Goal: Information Seeking & Learning: Learn about a topic

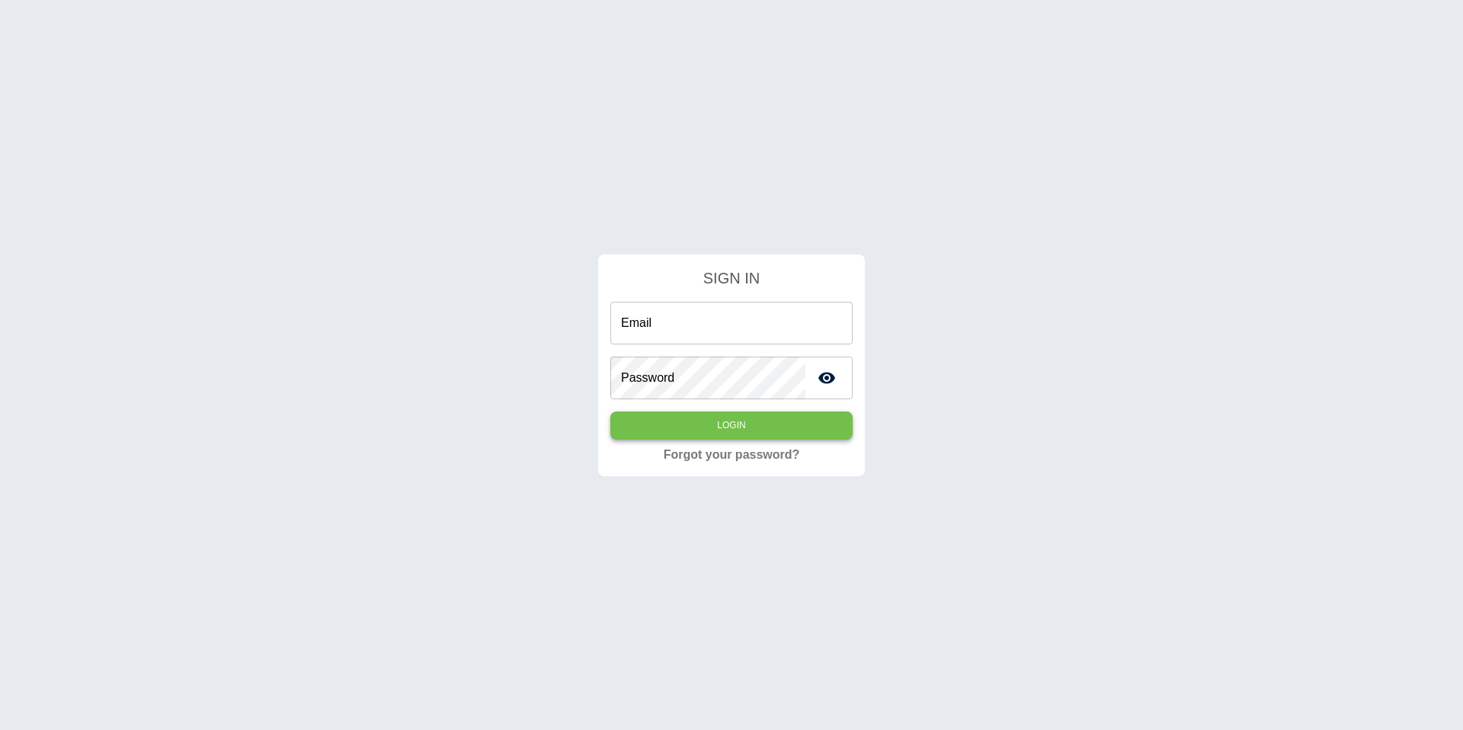
type input "**********"
click at [689, 421] on button "Login" at bounding box center [731, 425] width 242 height 28
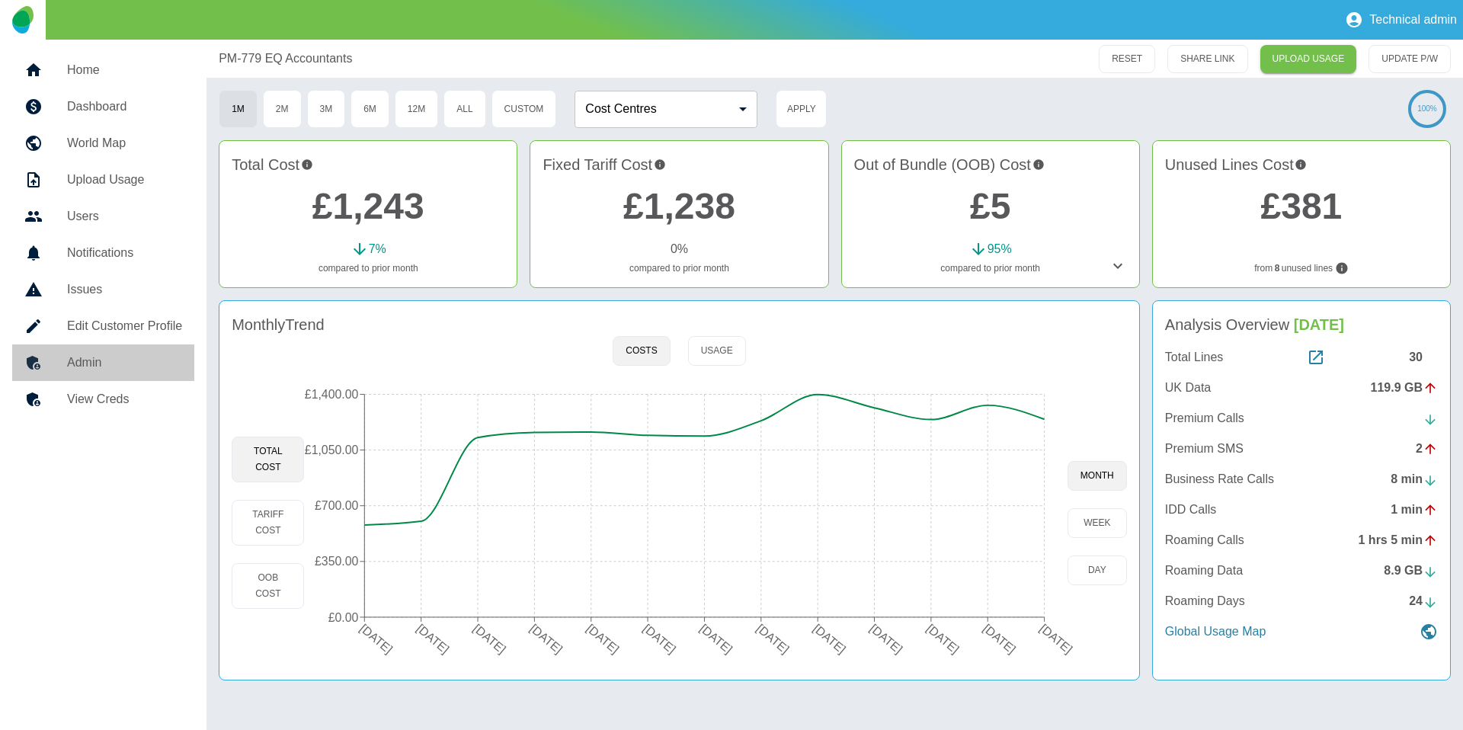
click at [139, 349] on link "Admin" at bounding box center [103, 362] width 182 height 37
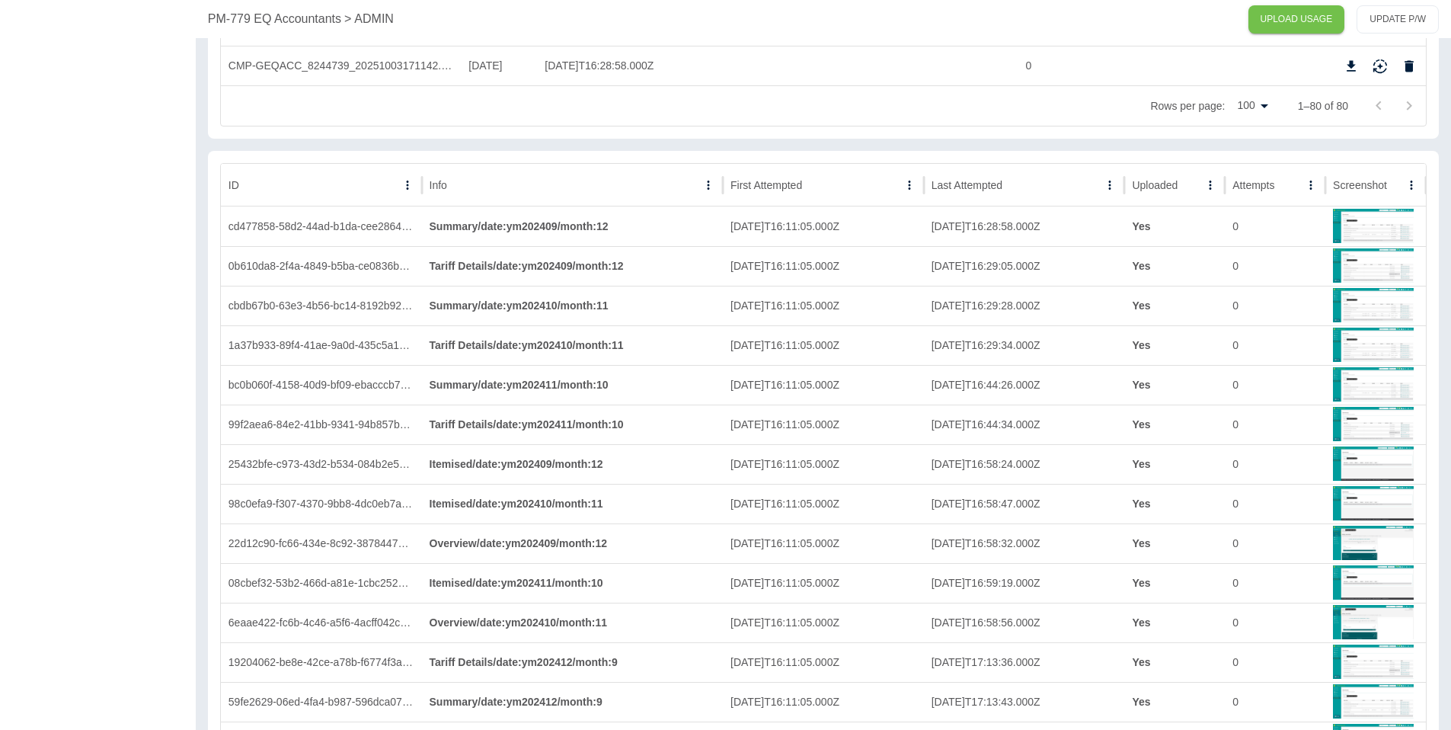
scroll to position [3329, 0]
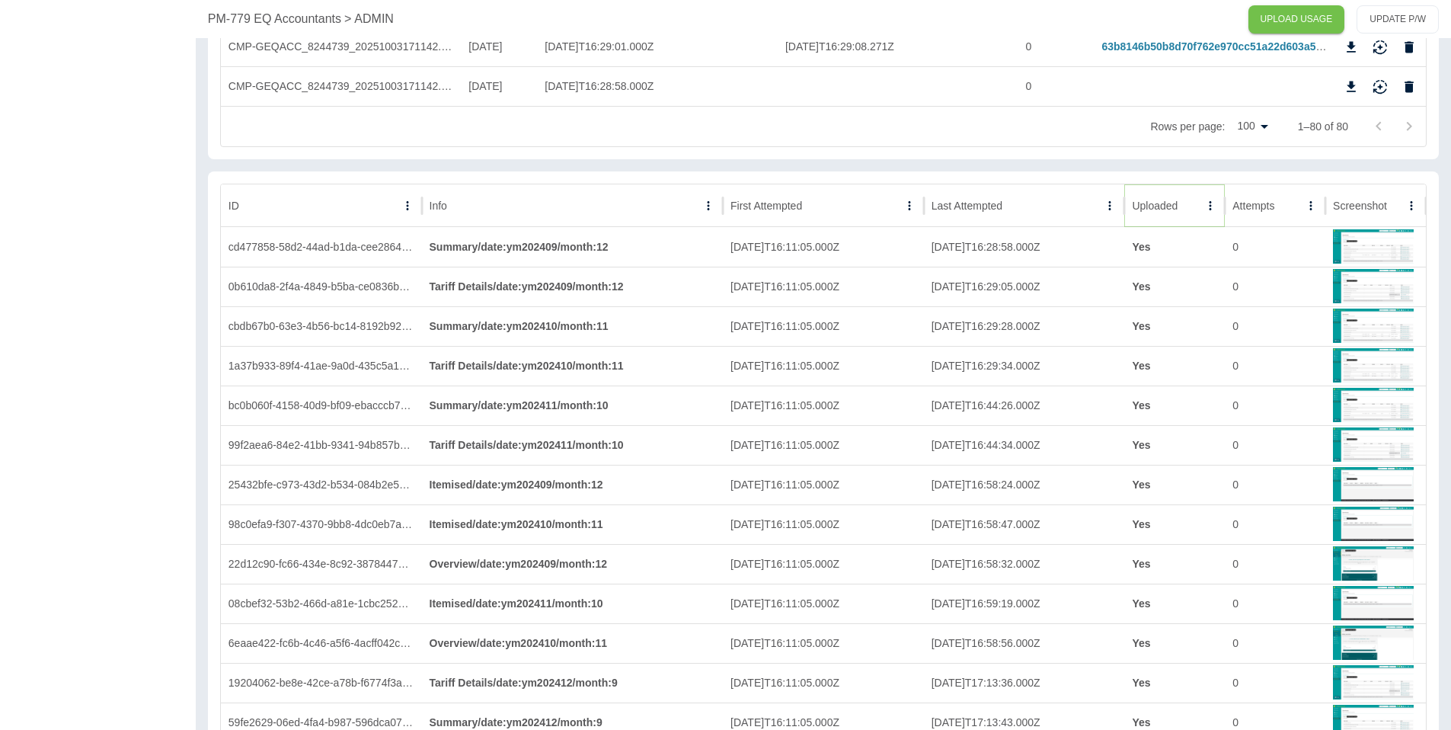
click at [1184, 200] on icon "Sort" at bounding box center [1190, 206] width 14 height 14
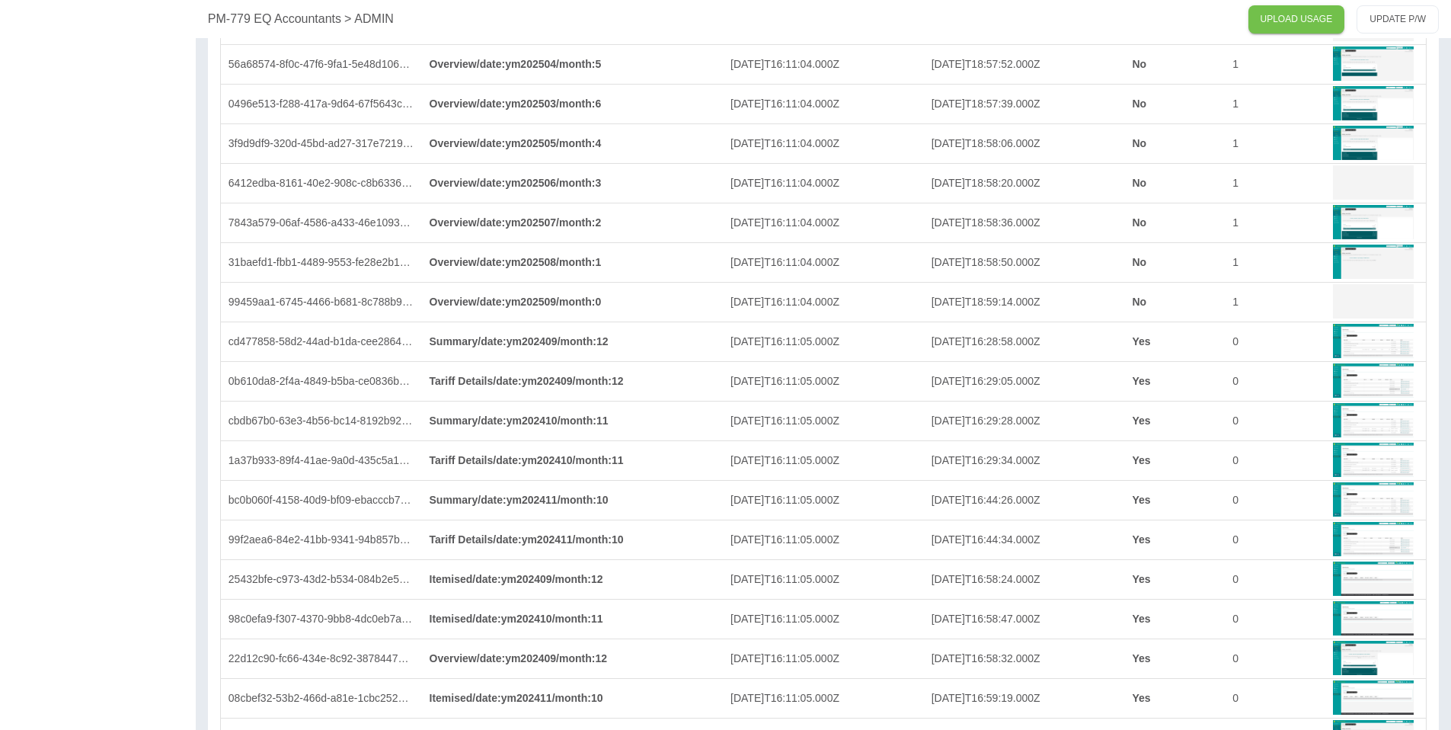
scroll to position [3667, 0]
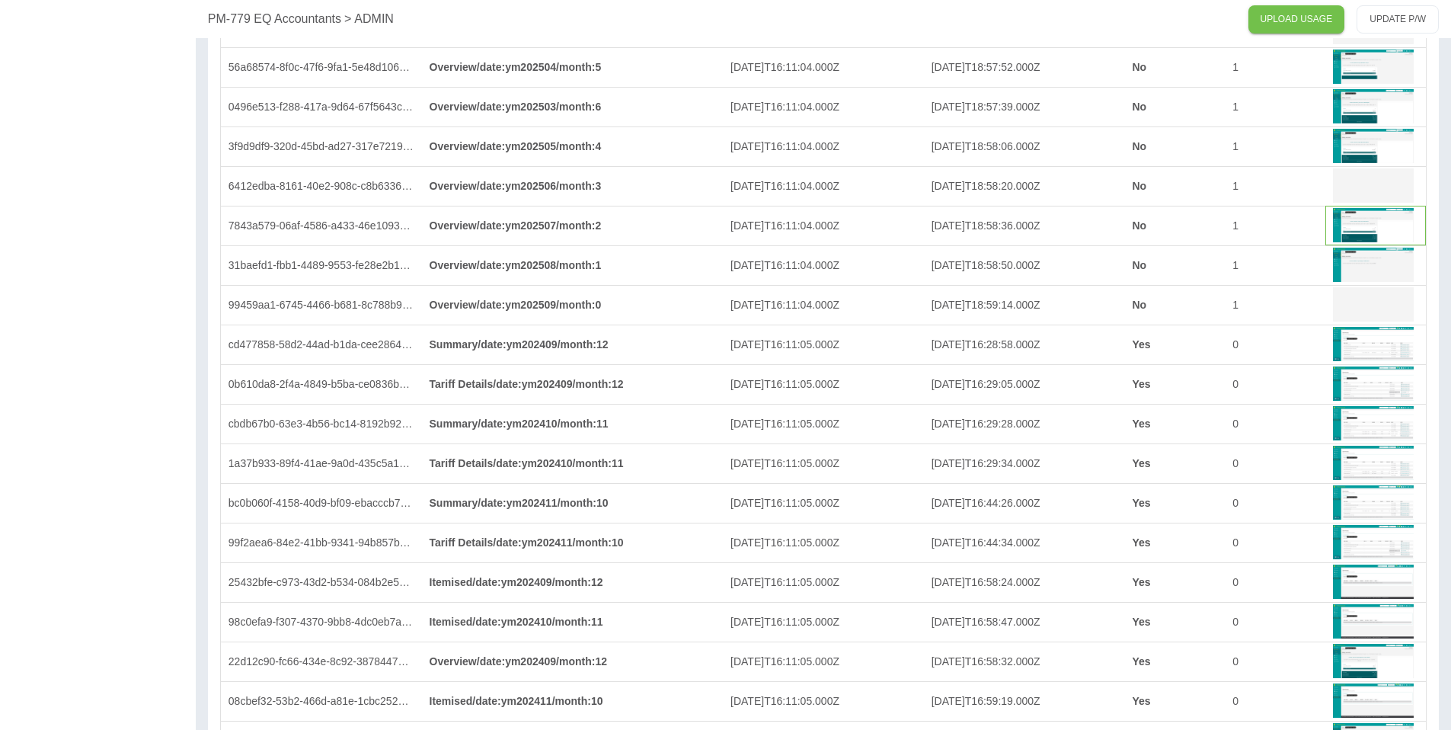
click at [1350, 233] on img at bounding box center [1373, 224] width 81 height 37
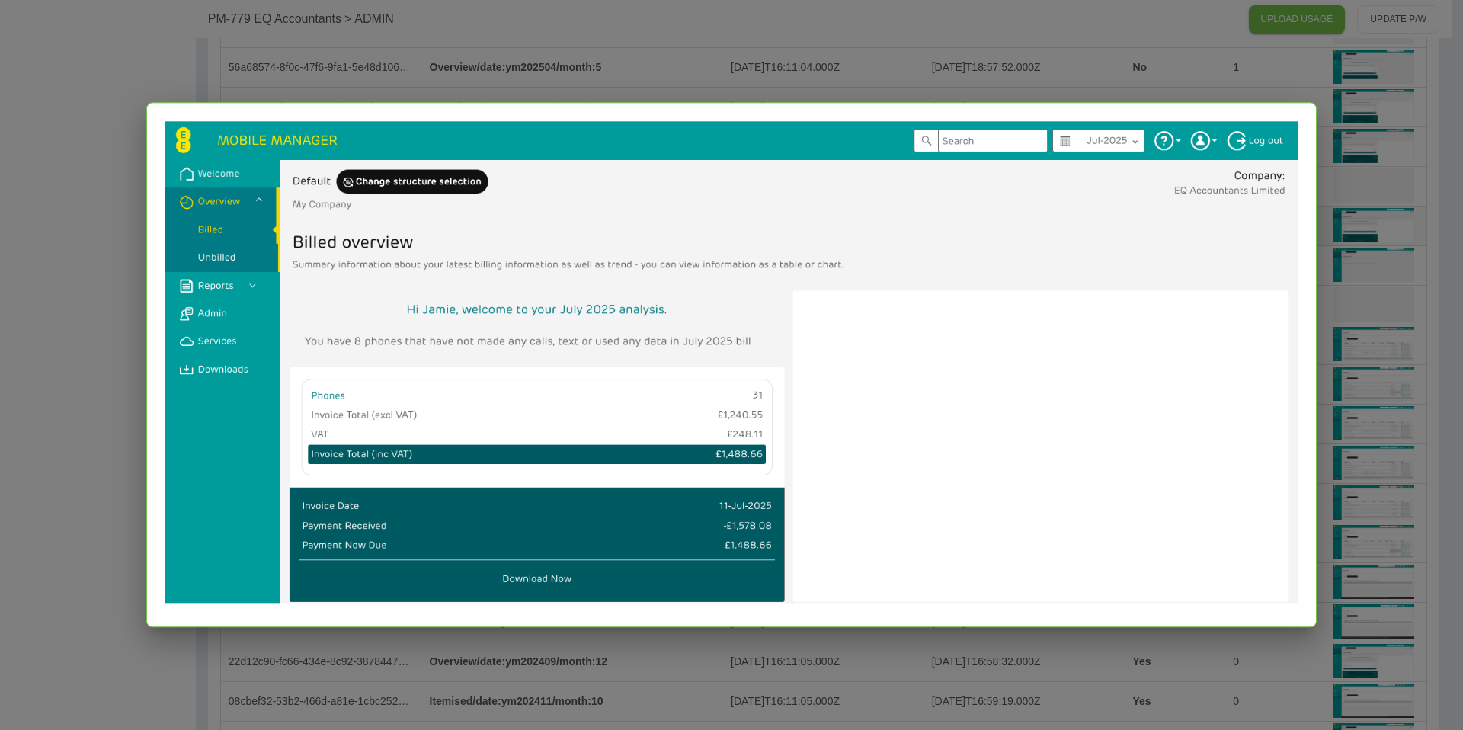
click at [1344, 187] on div at bounding box center [731, 365] width 1463 height 730
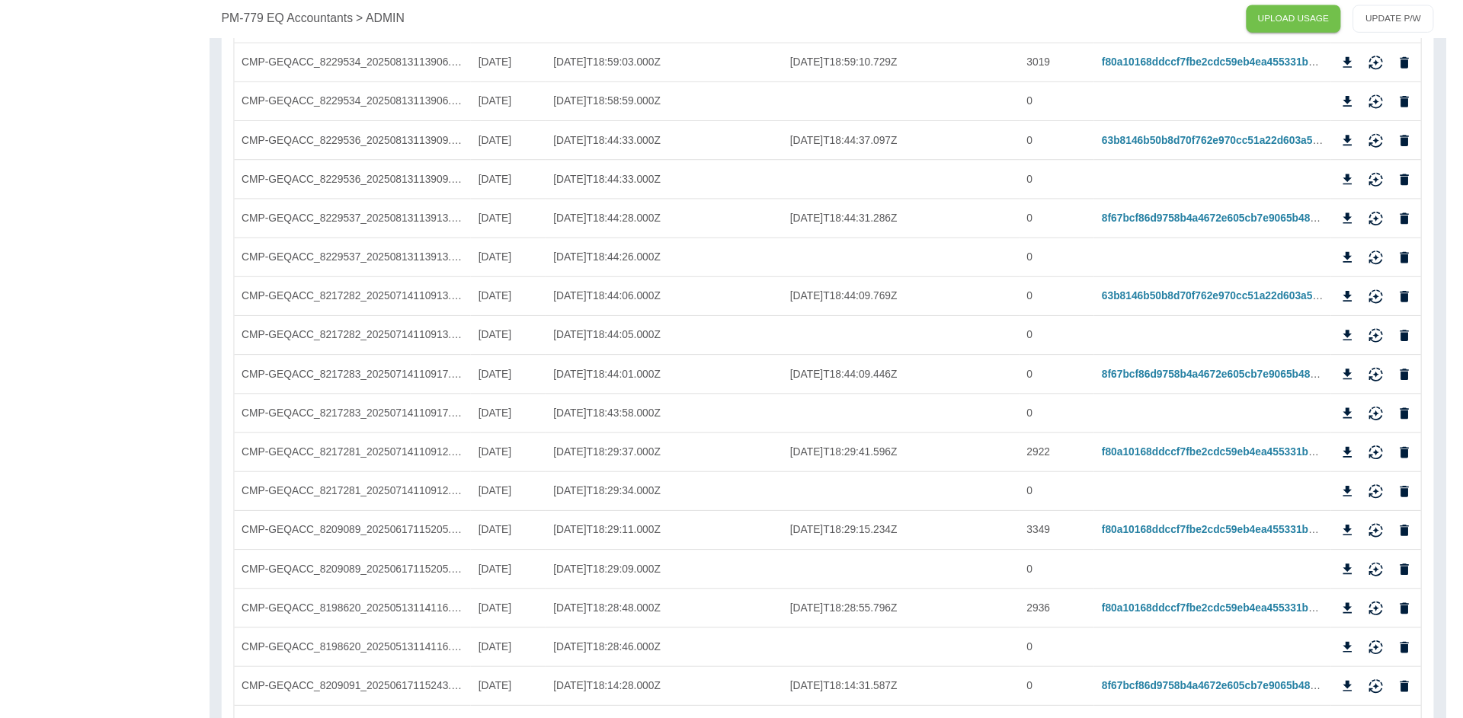
scroll to position [0, 0]
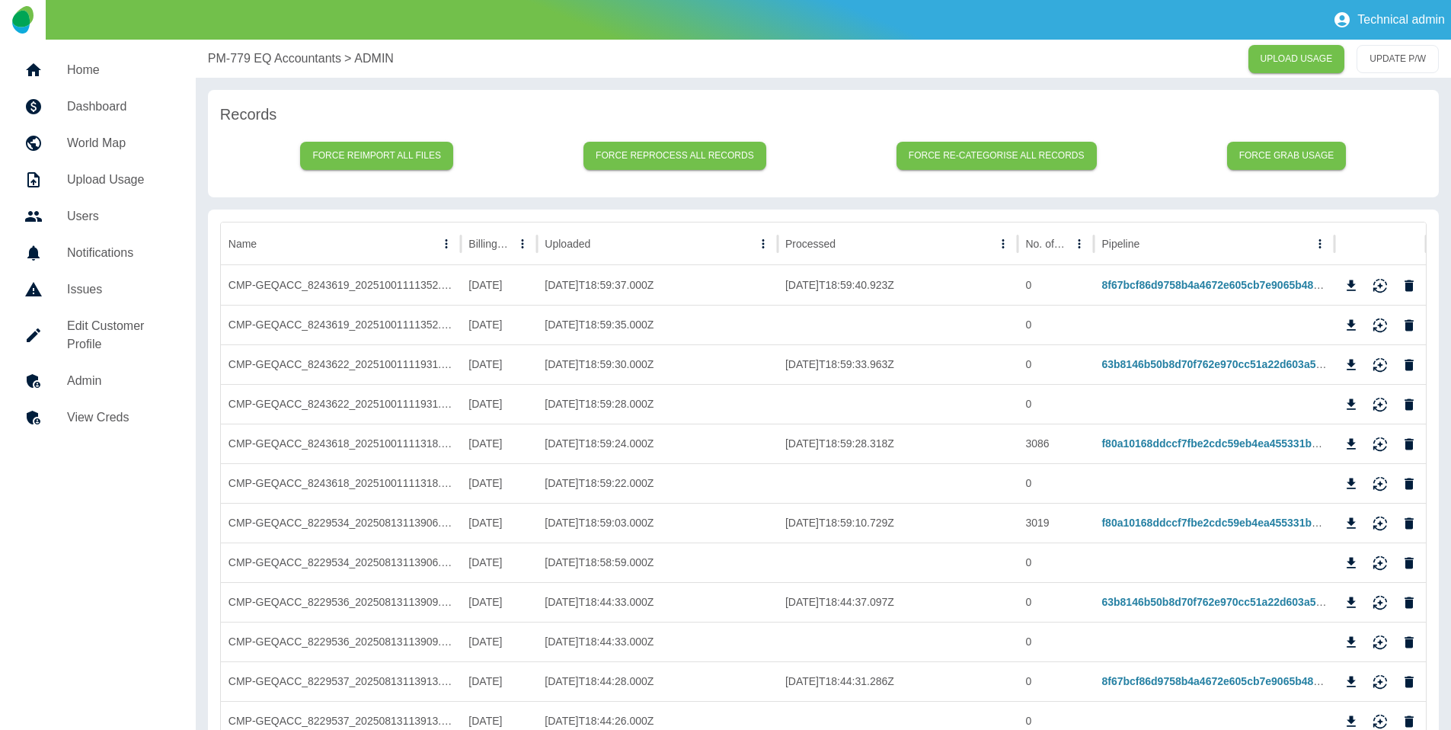
click at [146, 406] on link "View Creds" at bounding box center [97, 417] width 171 height 37
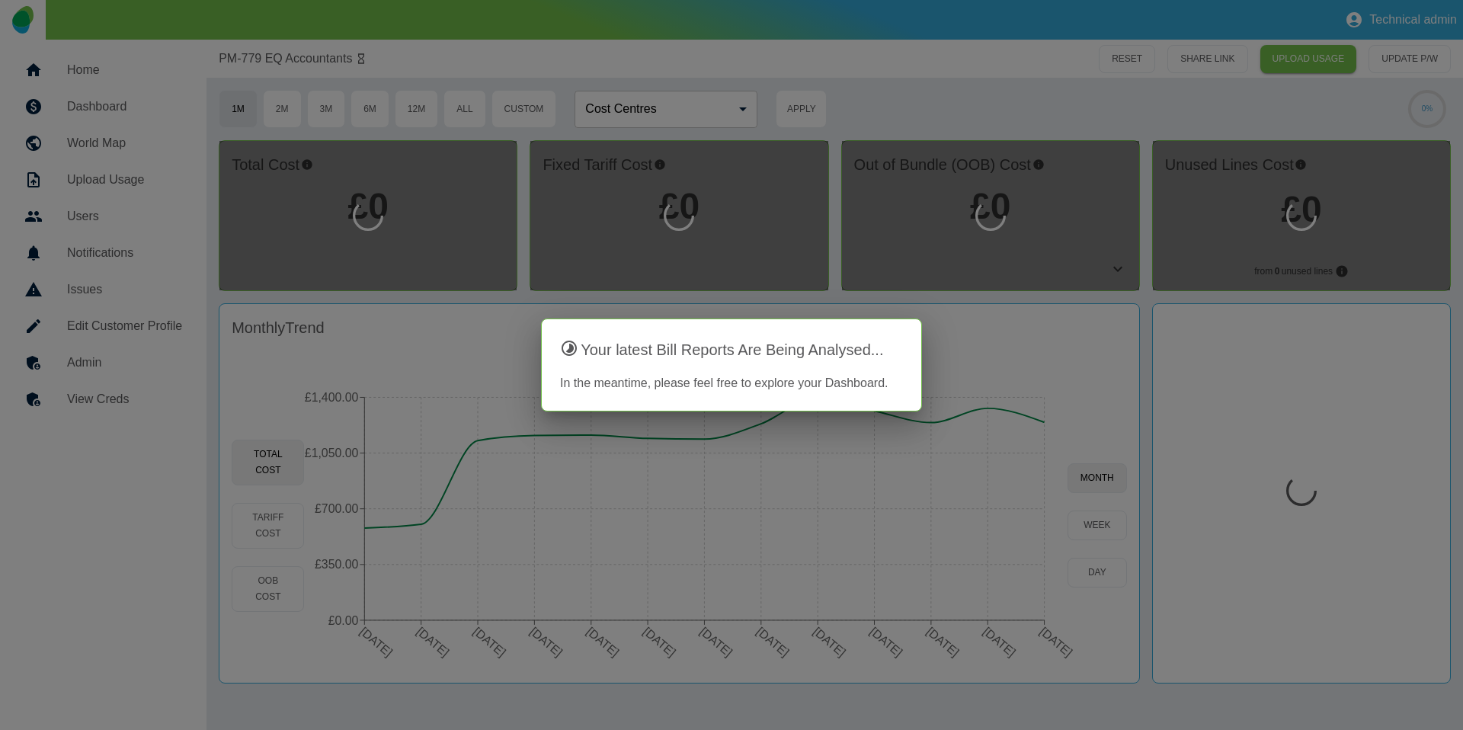
drag, startPoint x: 389, startPoint y: 241, endPoint x: 377, endPoint y: 247, distance: 13.0
click at [389, 242] on div at bounding box center [731, 365] width 1463 height 730
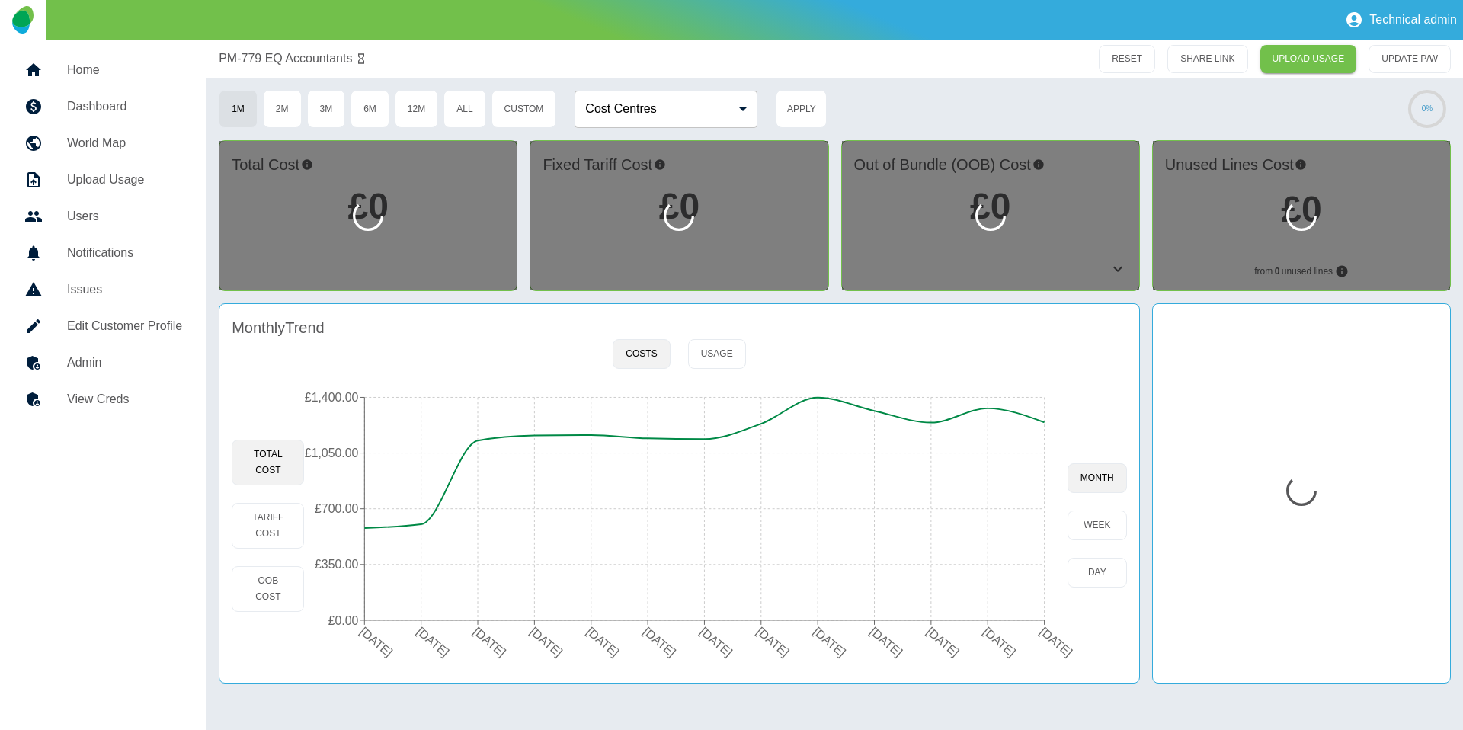
click at [161, 354] on h5 "Admin" at bounding box center [124, 362] width 115 height 18
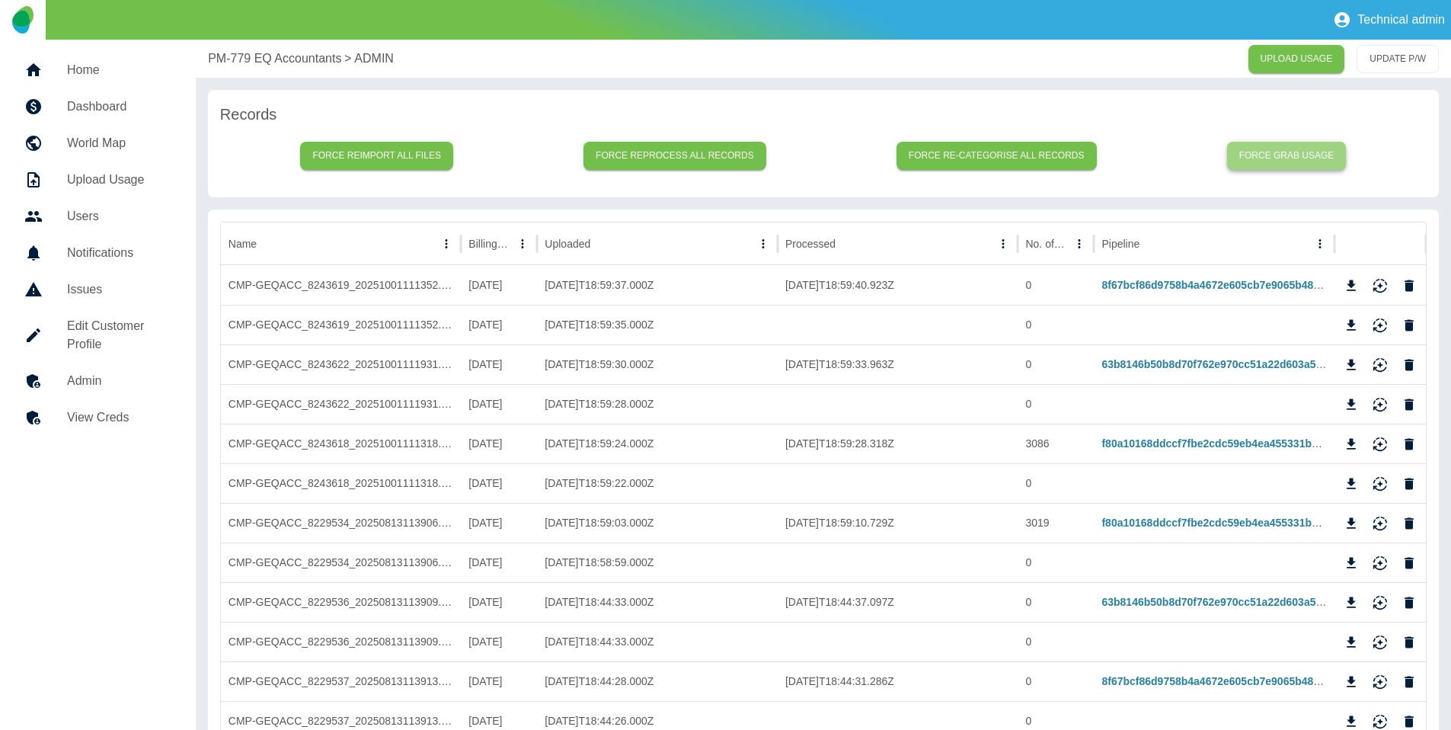
click at [1293, 150] on button "Force grab usage" at bounding box center [1287, 156] width 120 height 28
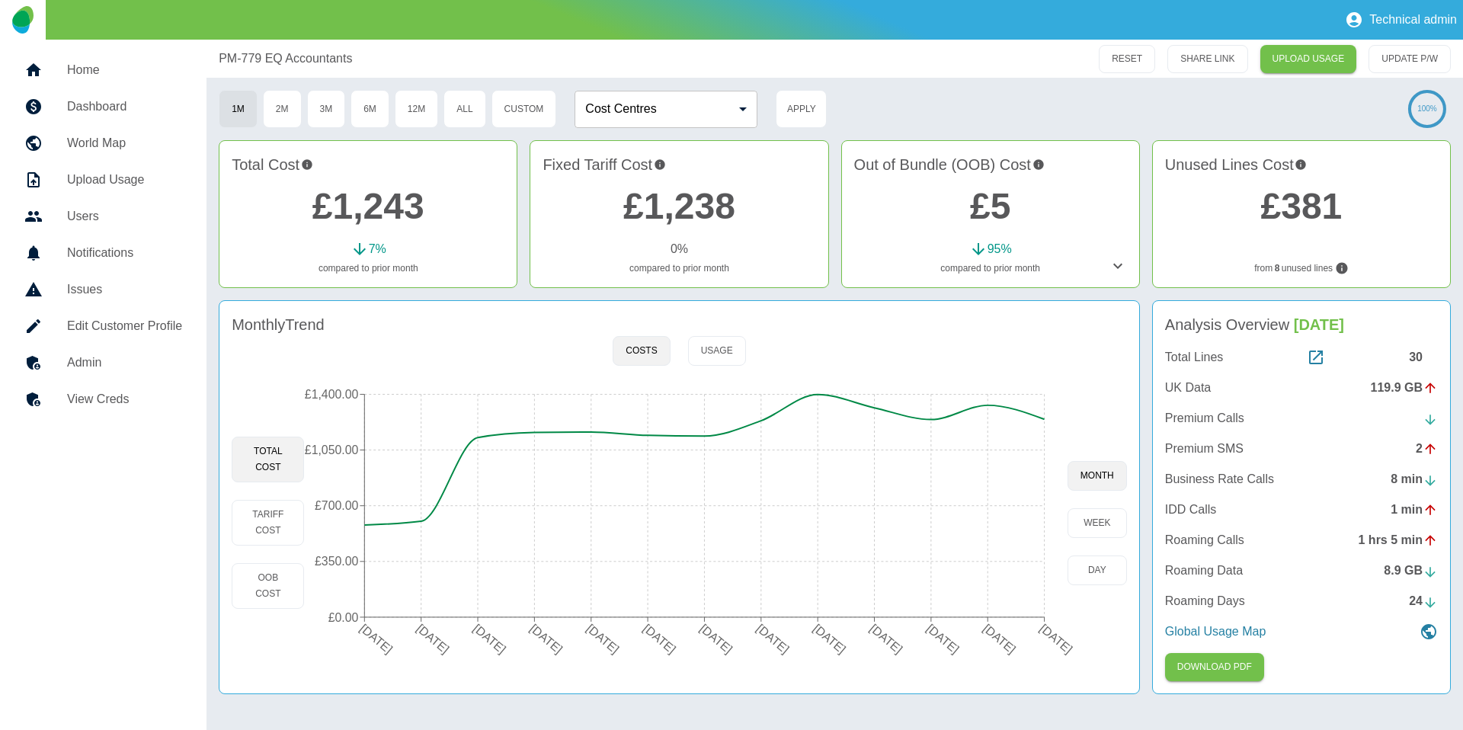
click at [148, 372] on link "Admin" at bounding box center [103, 362] width 182 height 37
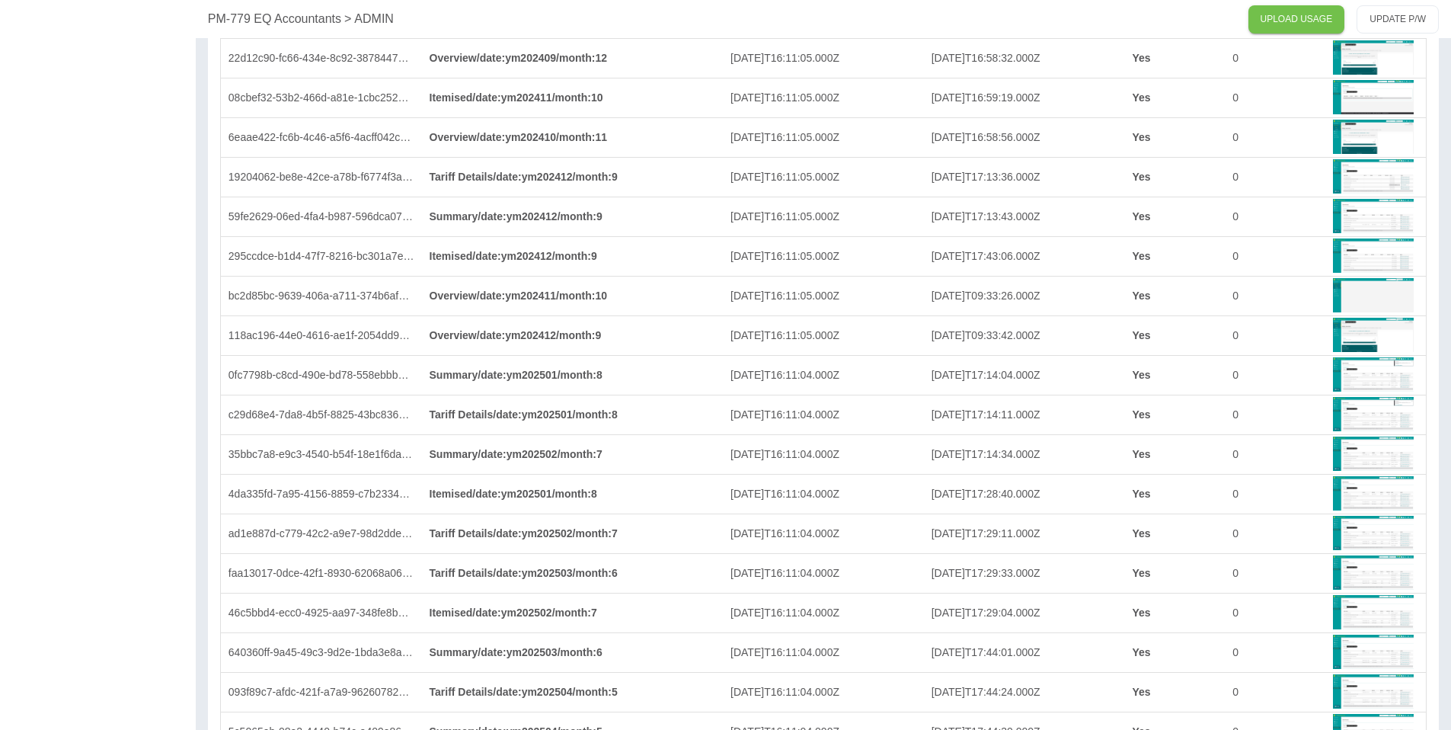
scroll to position [3861, 0]
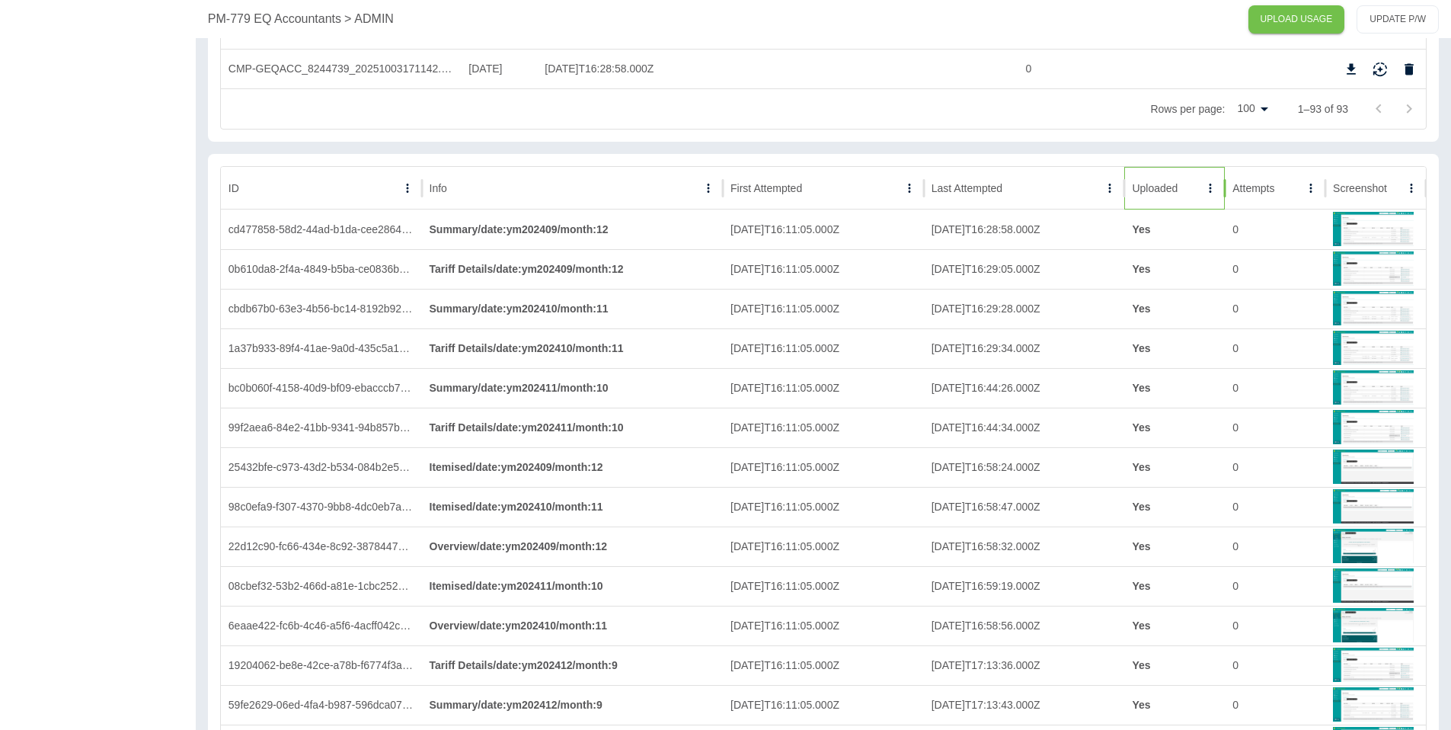
click at [1173, 194] on div "Uploaded" at bounding box center [1155, 188] width 46 height 12
click at [1173, 194] on div "Uploaded" at bounding box center [1154, 188] width 45 height 12
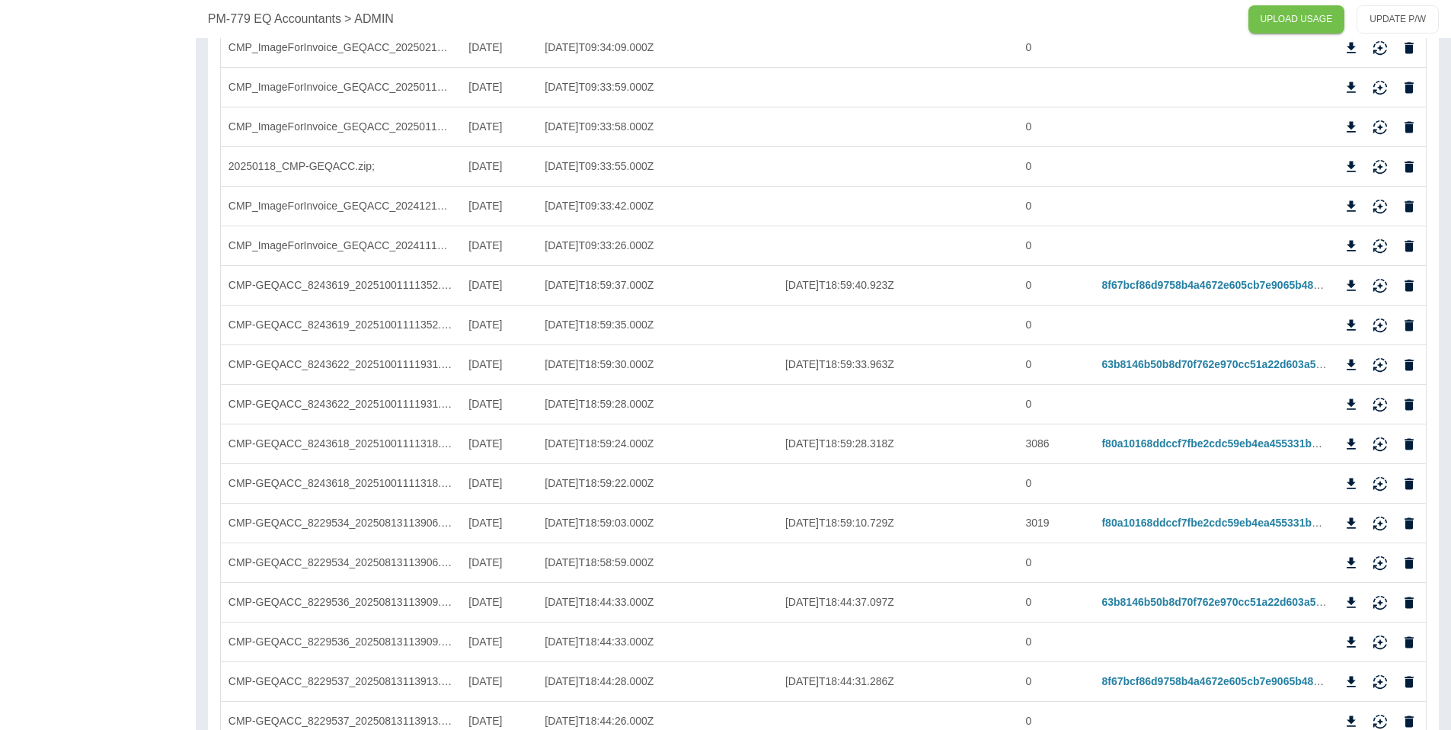
scroll to position [499, 0]
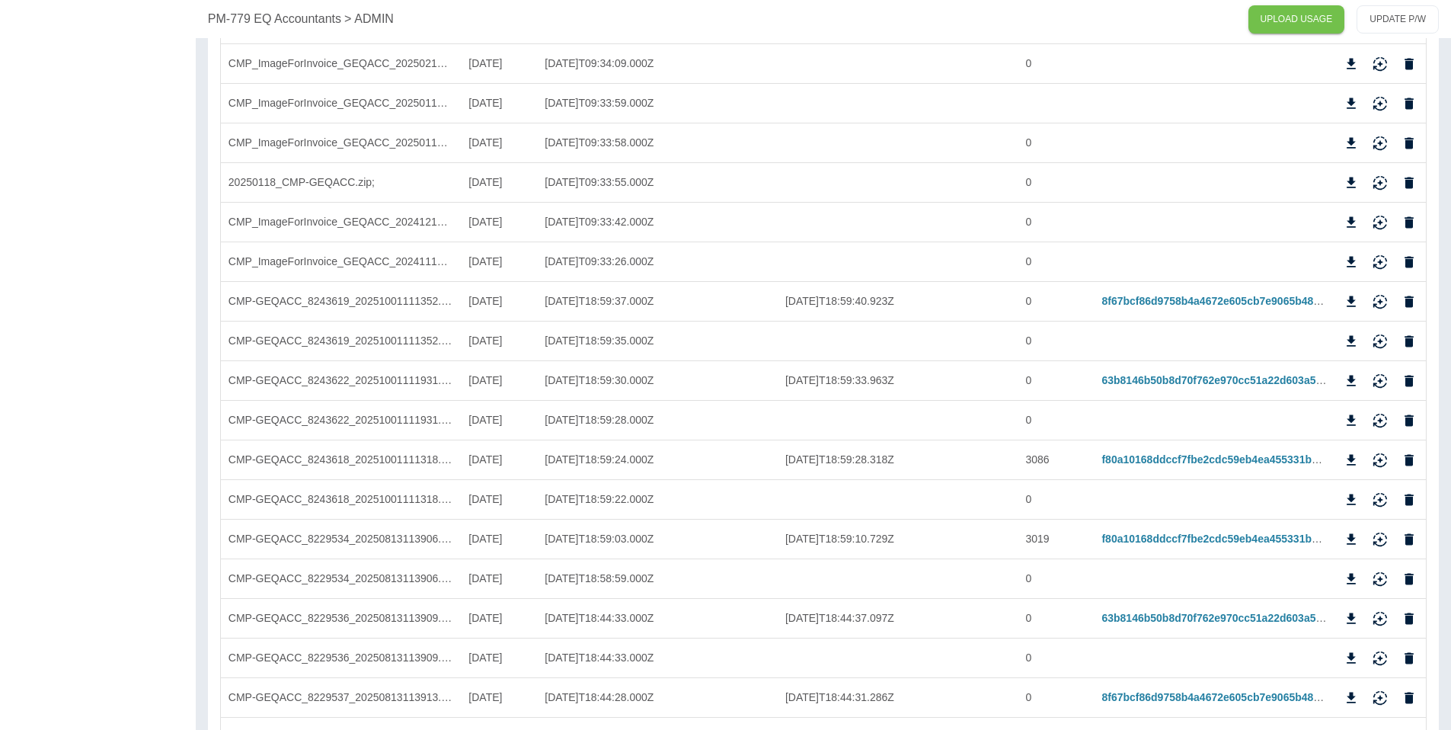
click at [260, 21] on p "PM-779 EQ Accountants" at bounding box center [274, 19] width 133 height 18
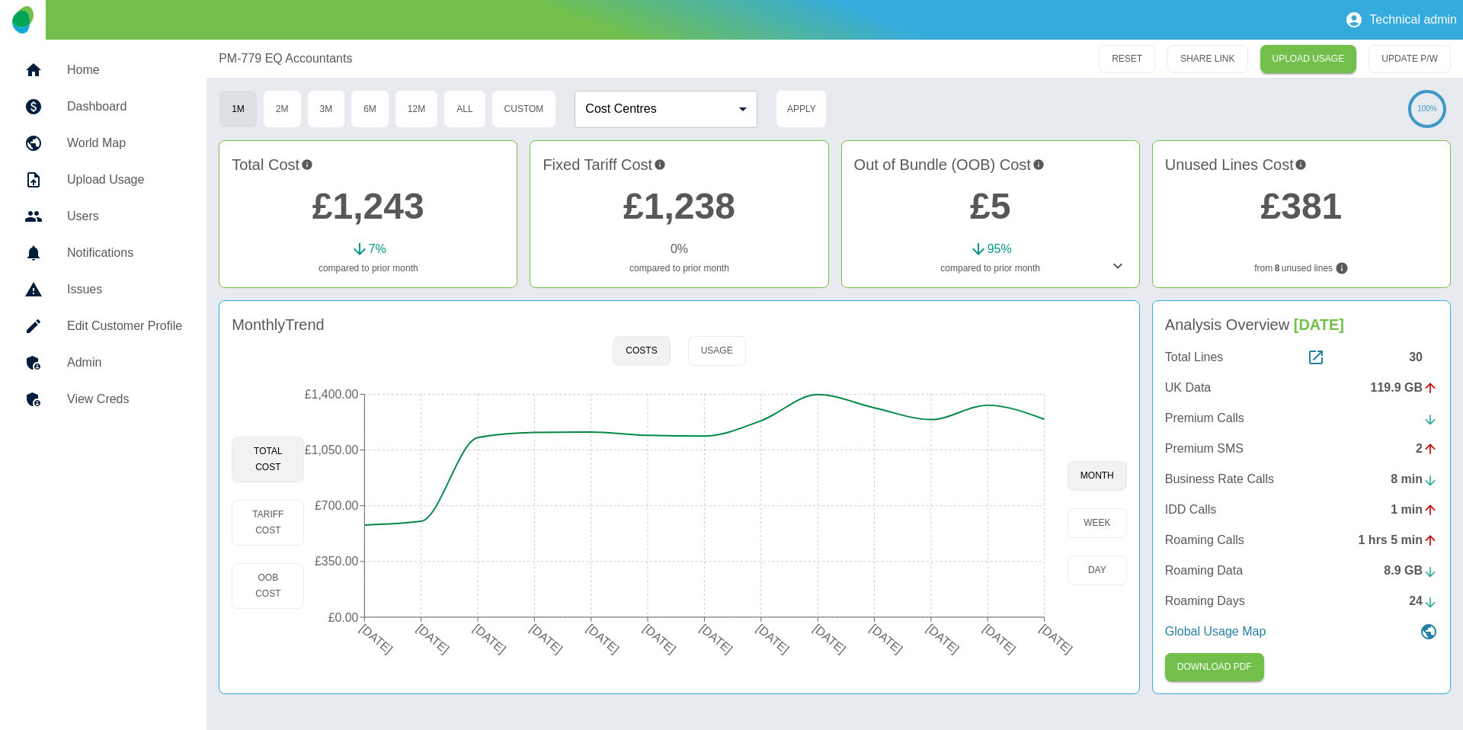
click at [1131, 258] on div "Out of Bundle (OOB) Cost £5 95 % compared to prior month" at bounding box center [990, 214] width 299 height 148
click at [1121, 267] on icon at bounding box center [1117, 266] width 18 height 18
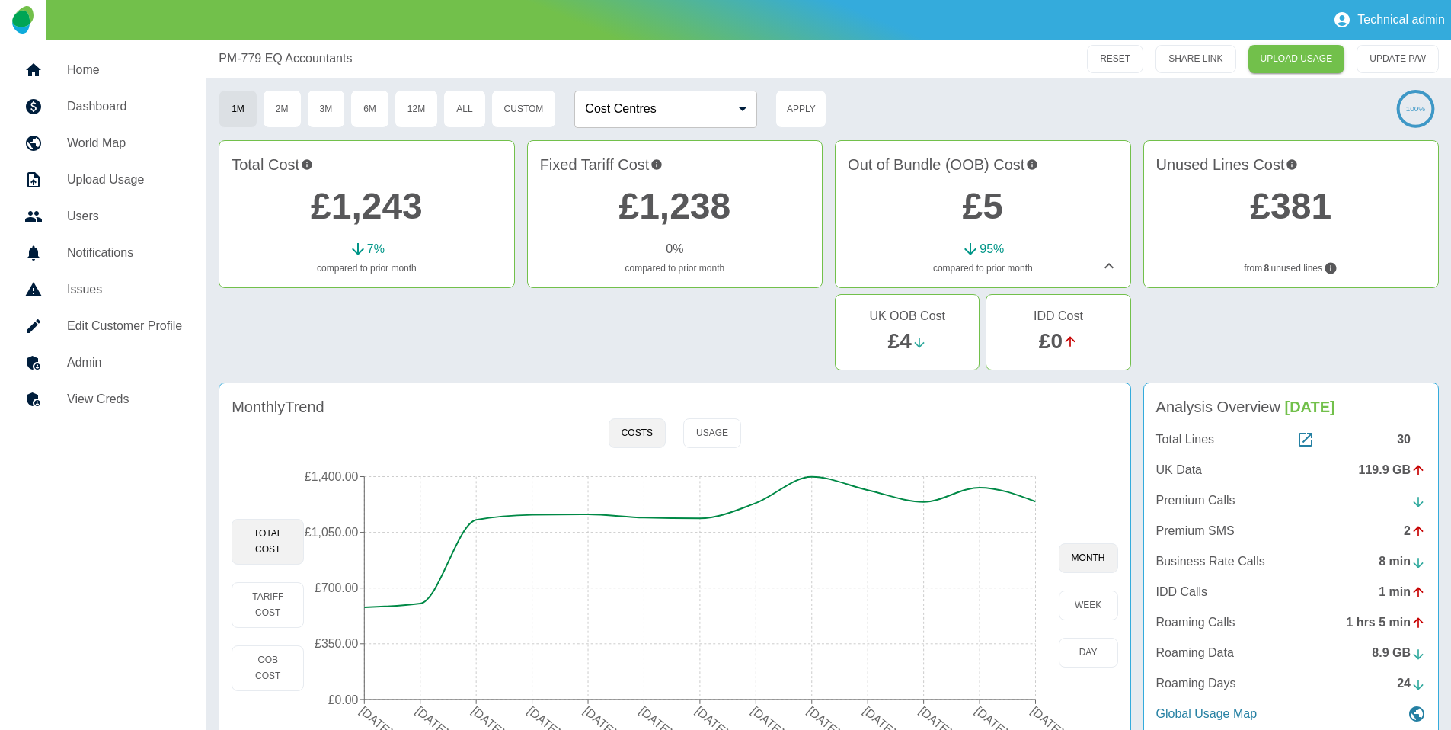
click at [1000, 203] on link "£5" at bounding box center [983, 206] width 40 height 40
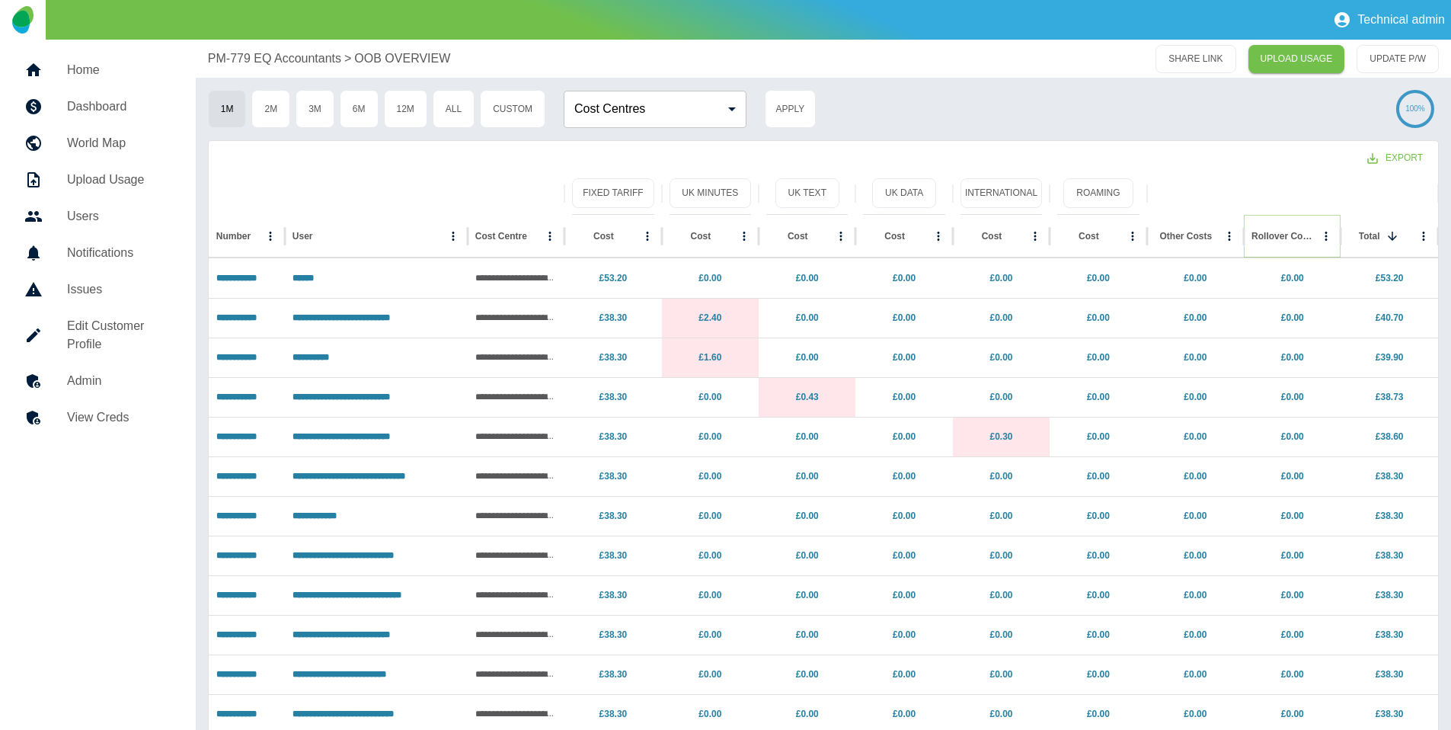
click at [1320, 239] on icon "Sort" at bounding box center [1327, 236] width 14 height 14
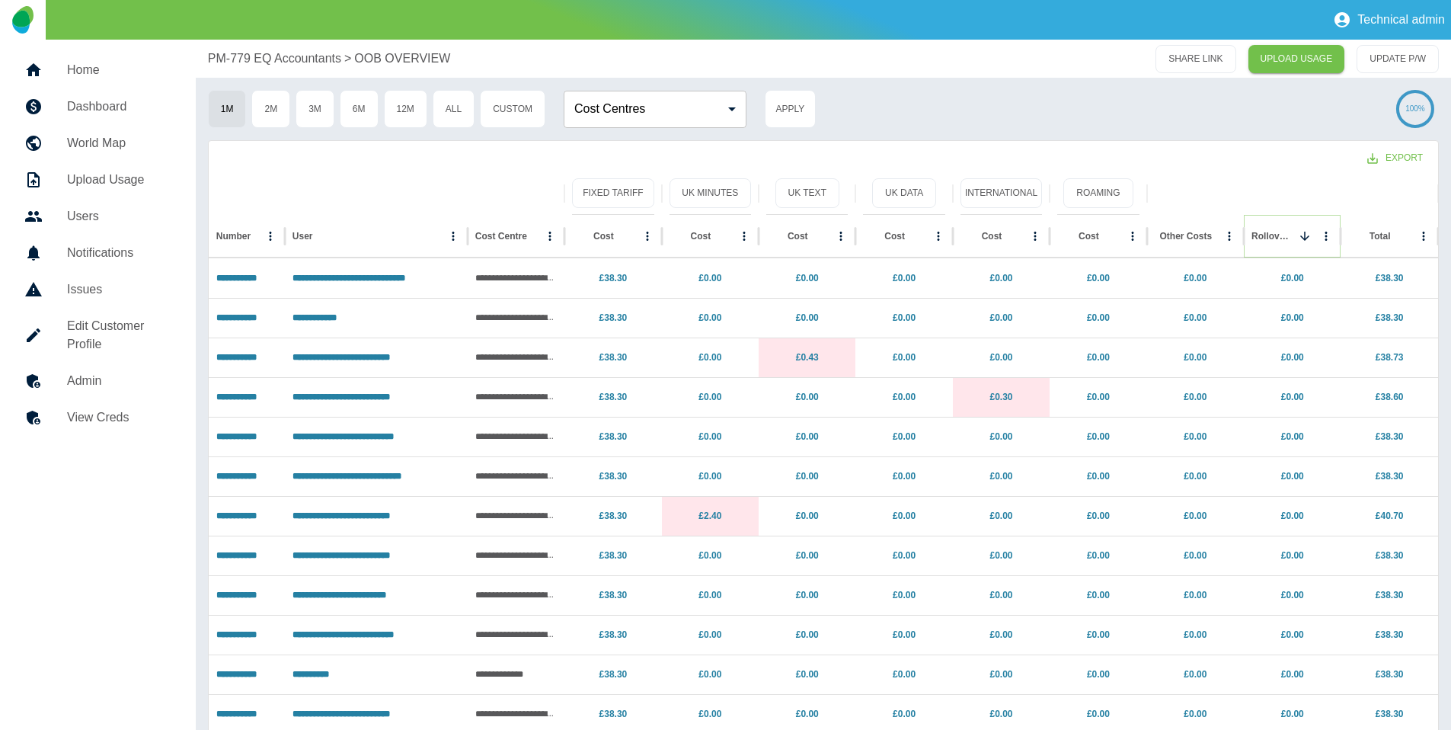
click at [1307, 242] on icon "Sort" at bounding box center [1305, 236] width 14 height 14
click at [1296, 269] on p "£0.00" at bounding box center [1293, 278] width 82 height 39
click at [1295, 274] on link "£0.00" at bounding box center [1292, 278] width 23 height 11
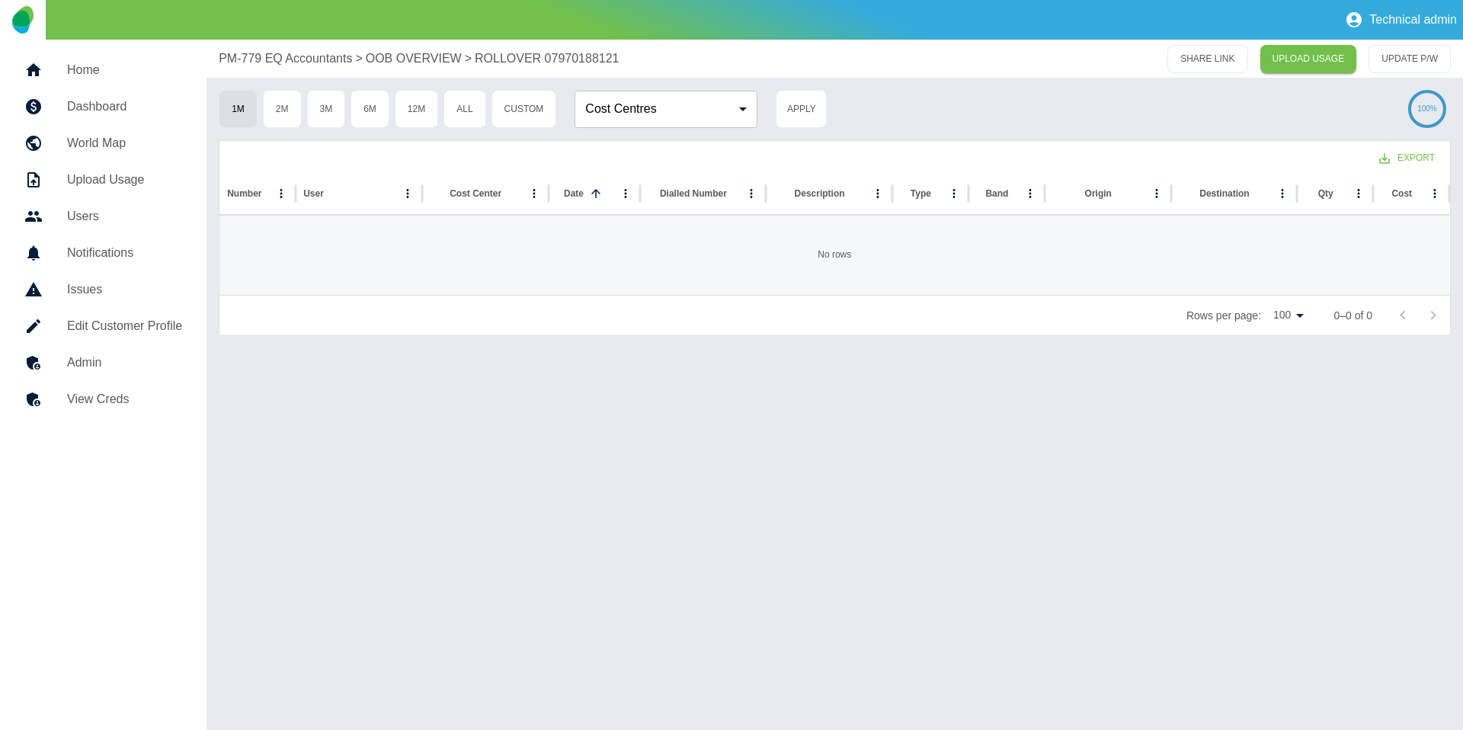
click at [408, 53] on p "OOB OVERVIEW" at bounding box center [414, 59] width 96 height 18
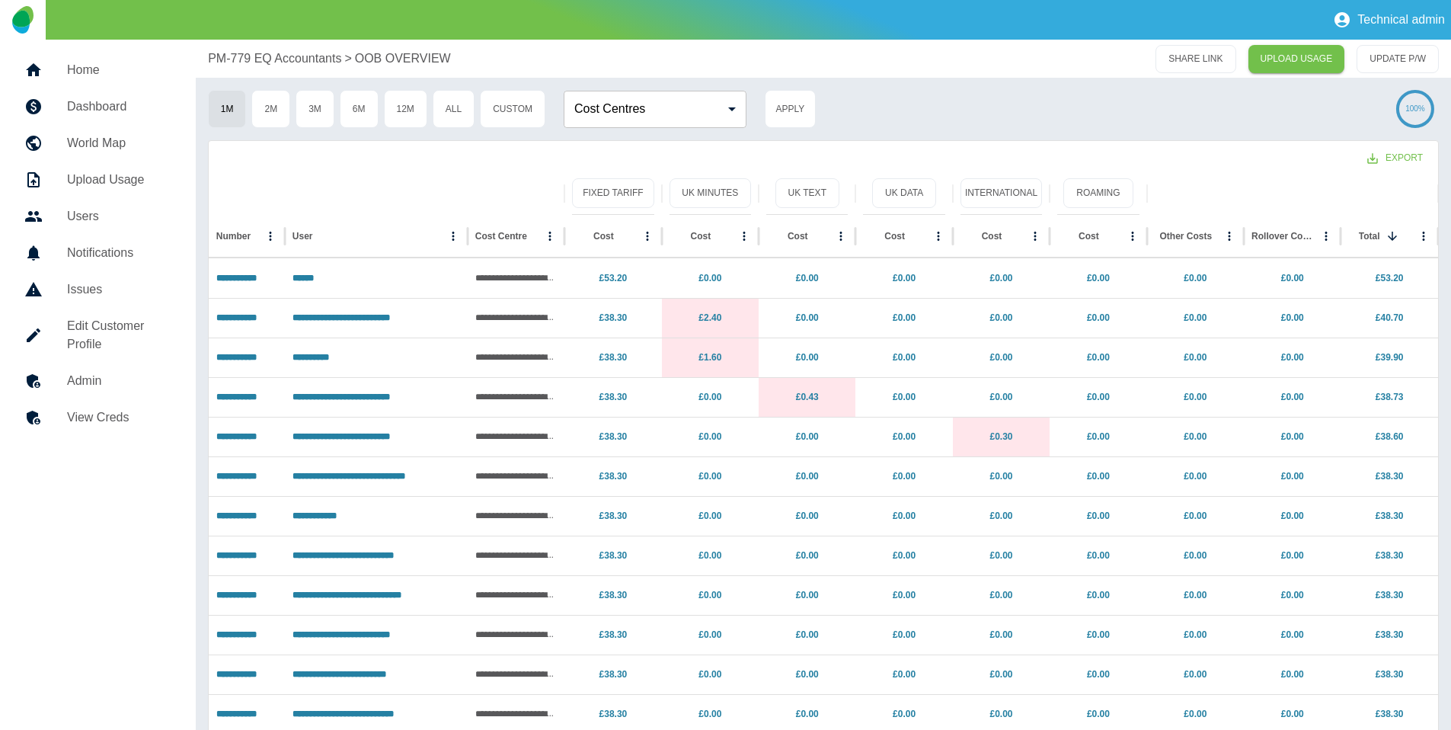
click at [328, 56] on p "PM-779 EQ Accountants" at bounding box center [274, 59] width 133 height 18
